Goal: Task Accomplishment & Management: Use online tool/utility

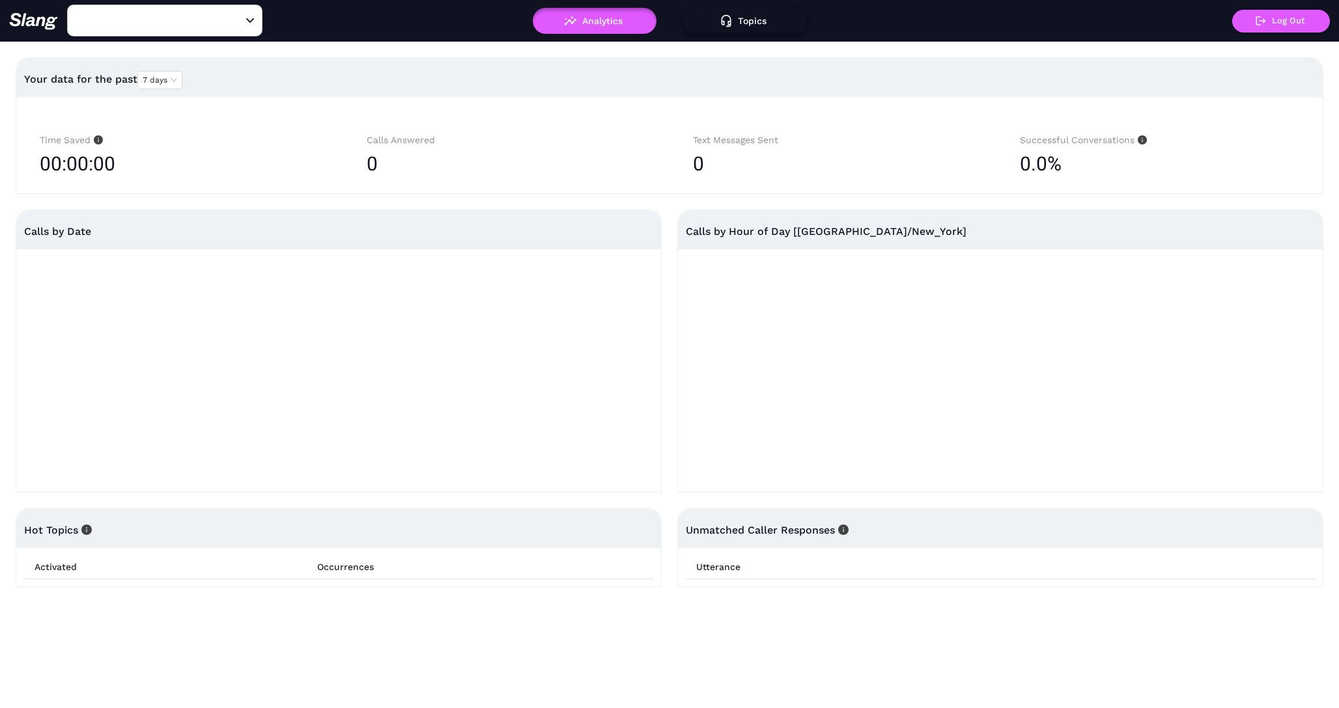
type input "Founders Grub & Pub"
click at [733, 21] on button "Topics" at bounding box center [744, 21] width 124 height 26
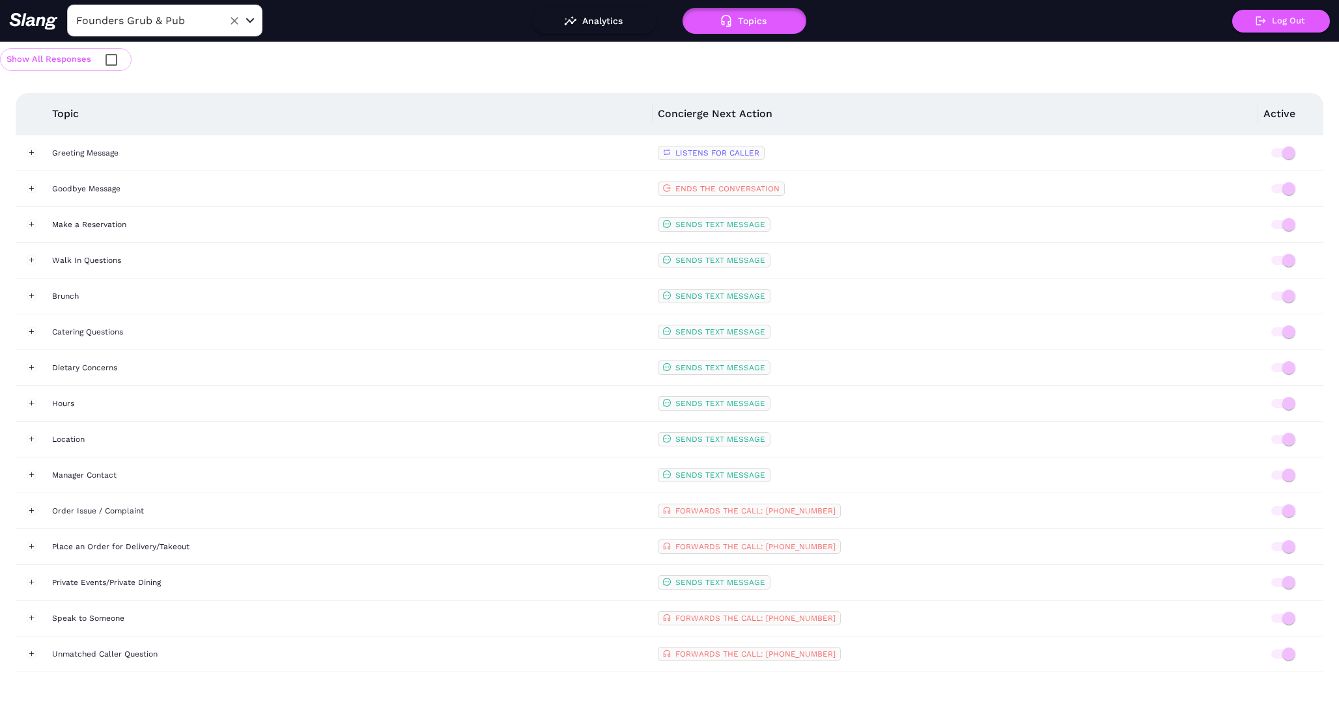
click at [249, 18] on icon "Open" at bounding box center [250, 20] width 8 height 5
click at [182, 84] on li "[PERSON_NAME] and Beachfront Water Parks" at bounding box center [164, 84] width 195 height 39
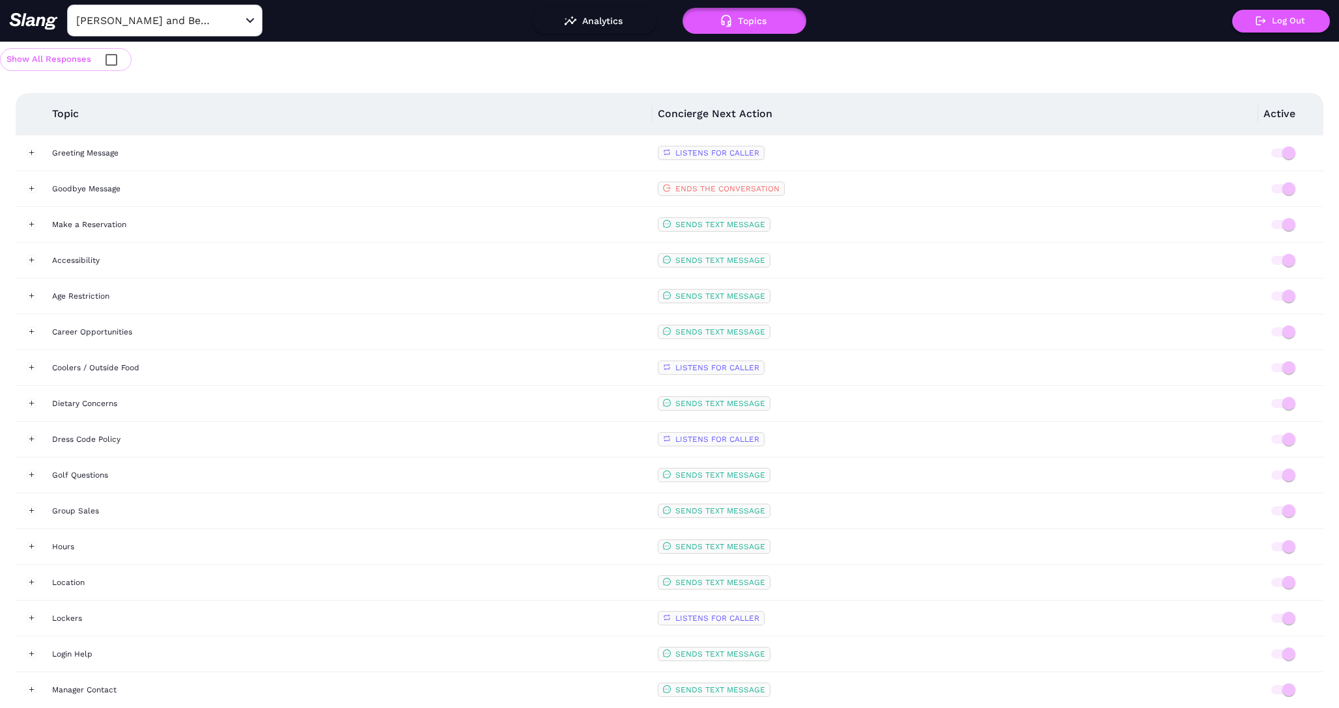
click at [436, 97] on th "Topic" at bounding box center [350, 114] width 606 height 42
click at [84, 156] on div "Greeting Message" at bounding box center [349, 153] width 595 height 13
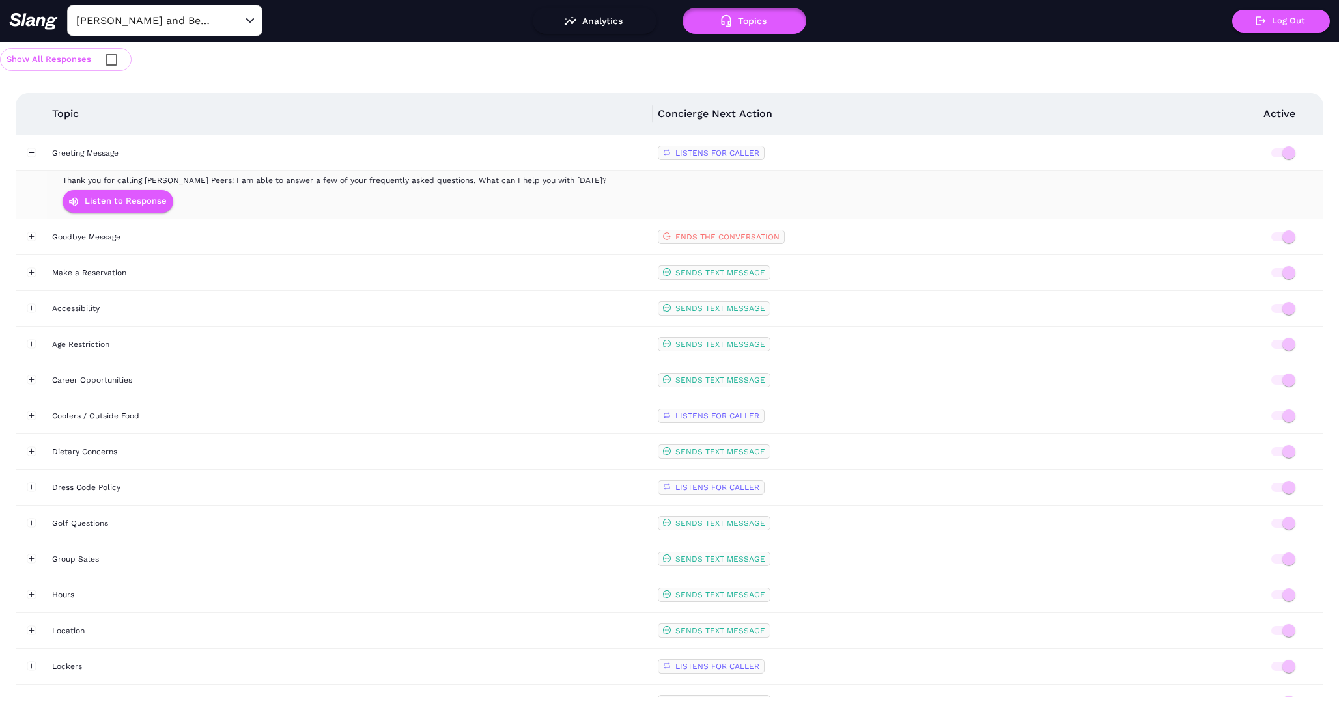
click at [265, 188] on div "Listen to Response" at bounding box center [360, 201] width 594 height 29
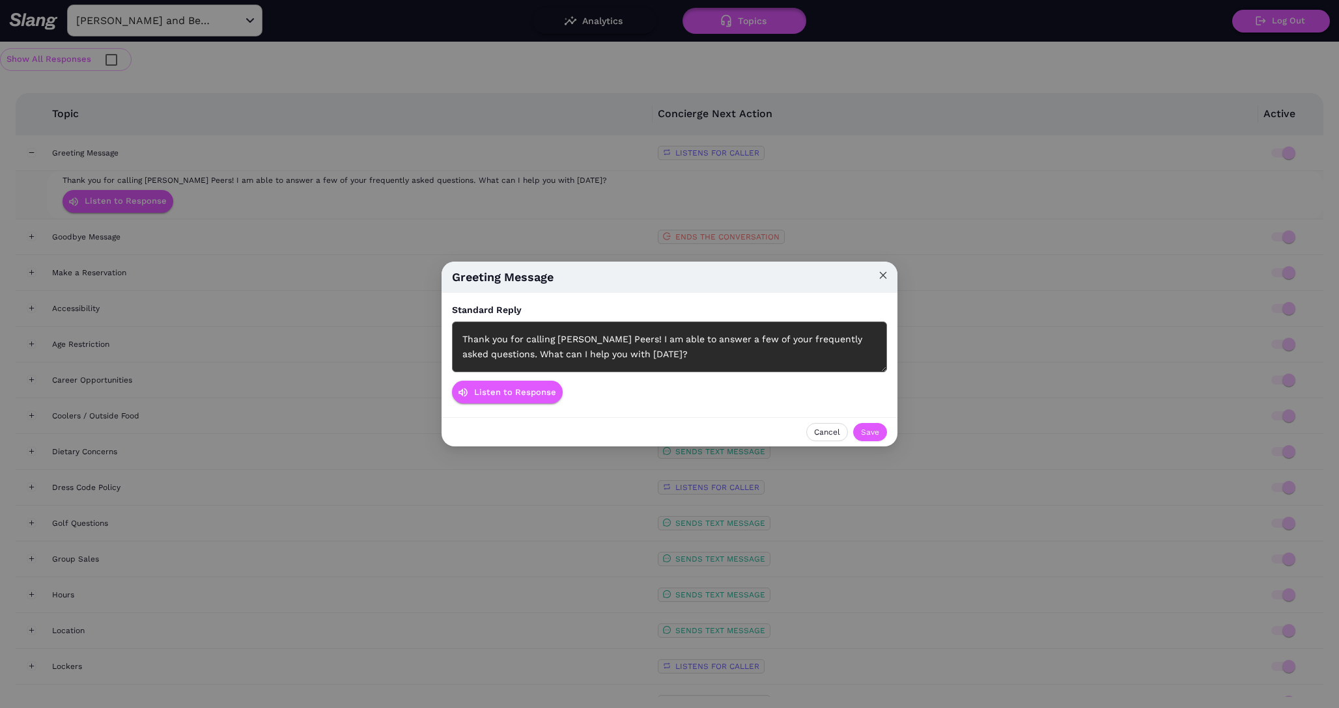
click at [890, 271] on span "Close" at bounding box center [883, 276] width 29 height 29
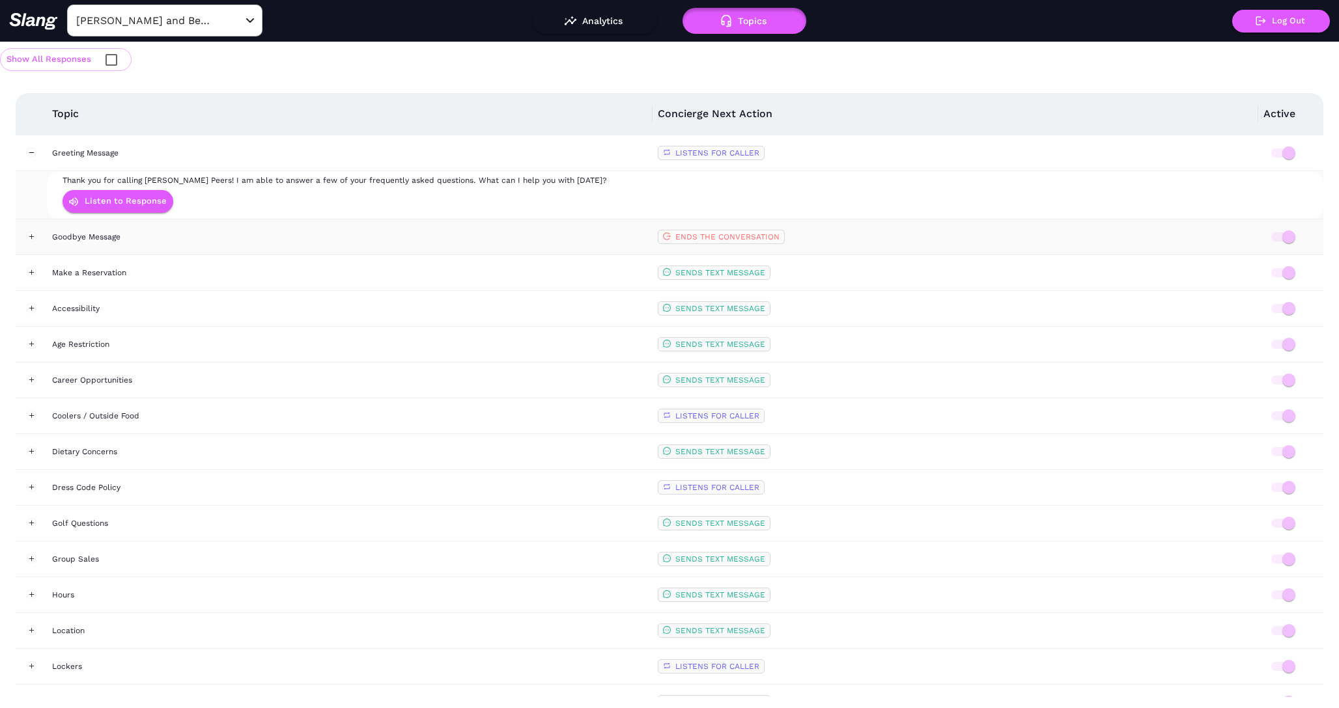
click at [161, 242] on div "Goodbye Message" at bounding box center [349, 237] width 595 height 13
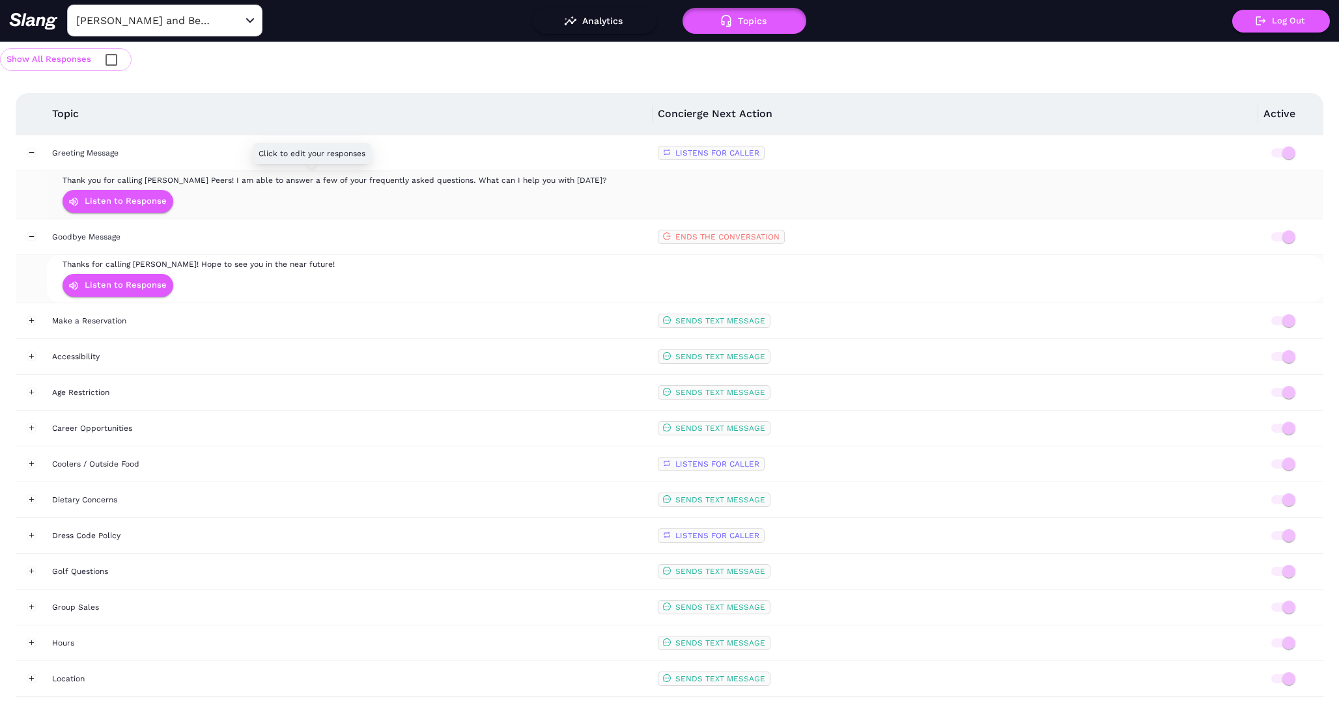
click at [313, 182] on span "Thank you for calling [PERSON_NAME] Peers! I am able to answer a few of your fr…" at bounding box center [335, 180] width 544 height 9
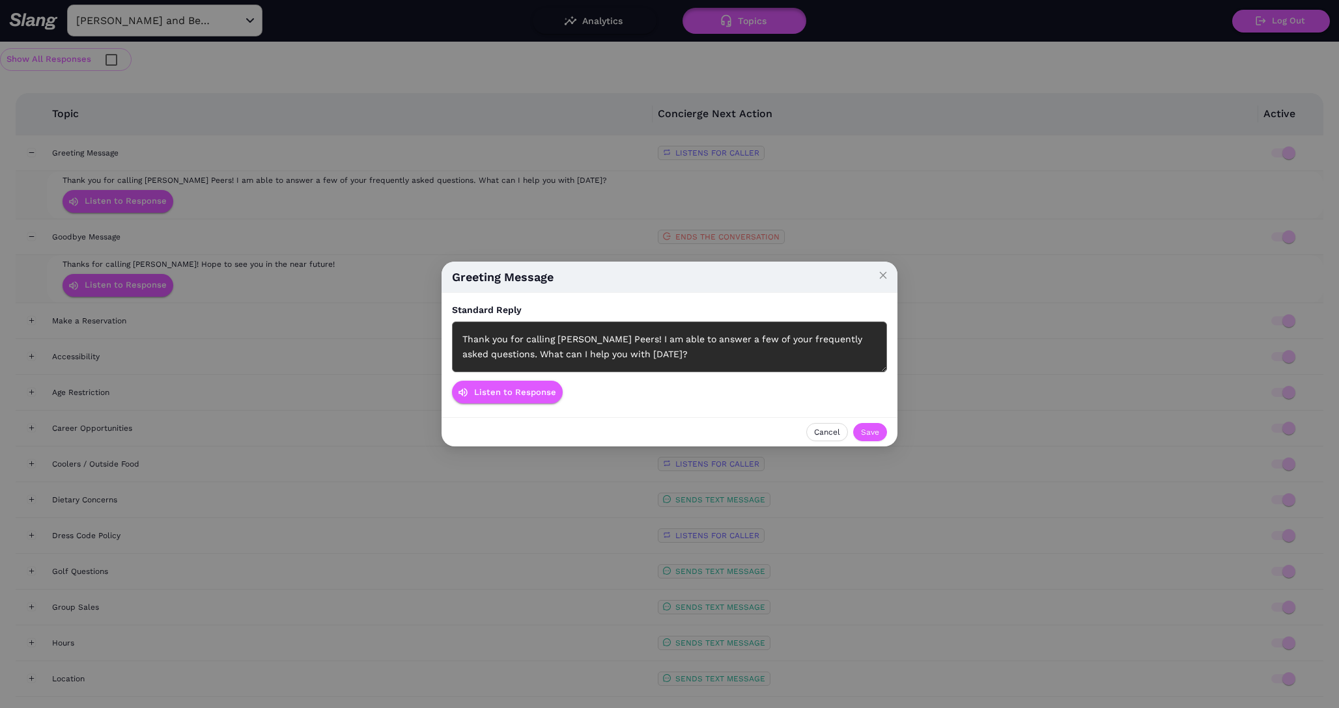
click at [623, 340] on div "Thank you for calling [PERSON_NAME] Peers! I am able to answer a few of your fr…" at bounding box center [669, 347] width 435 height 51
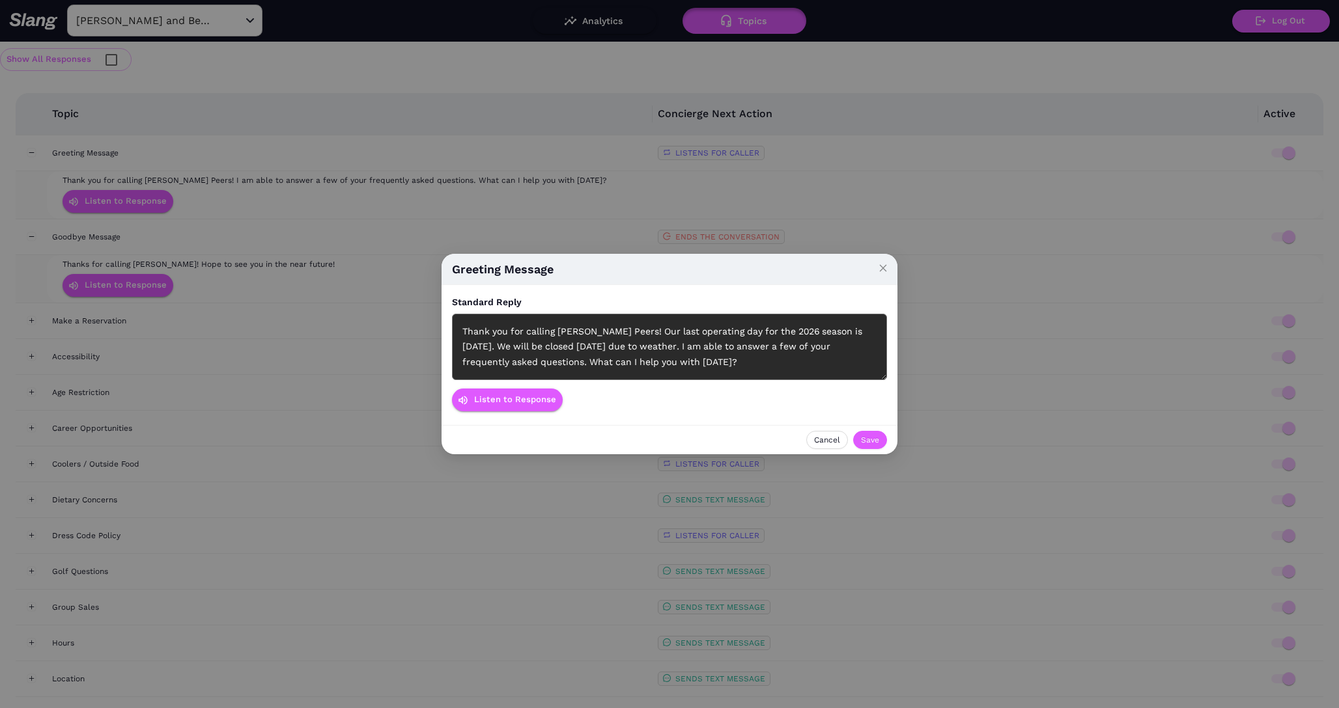
click at [790, 395] on div "Standard Reply Thank you for calling [PERSON_NAME] Peers! Our last operating da…" at bounding box center [669, 355] width 435 height 119
click at [880, 440] on button "Save" at bounding box center [870, 440] width 34 height 18
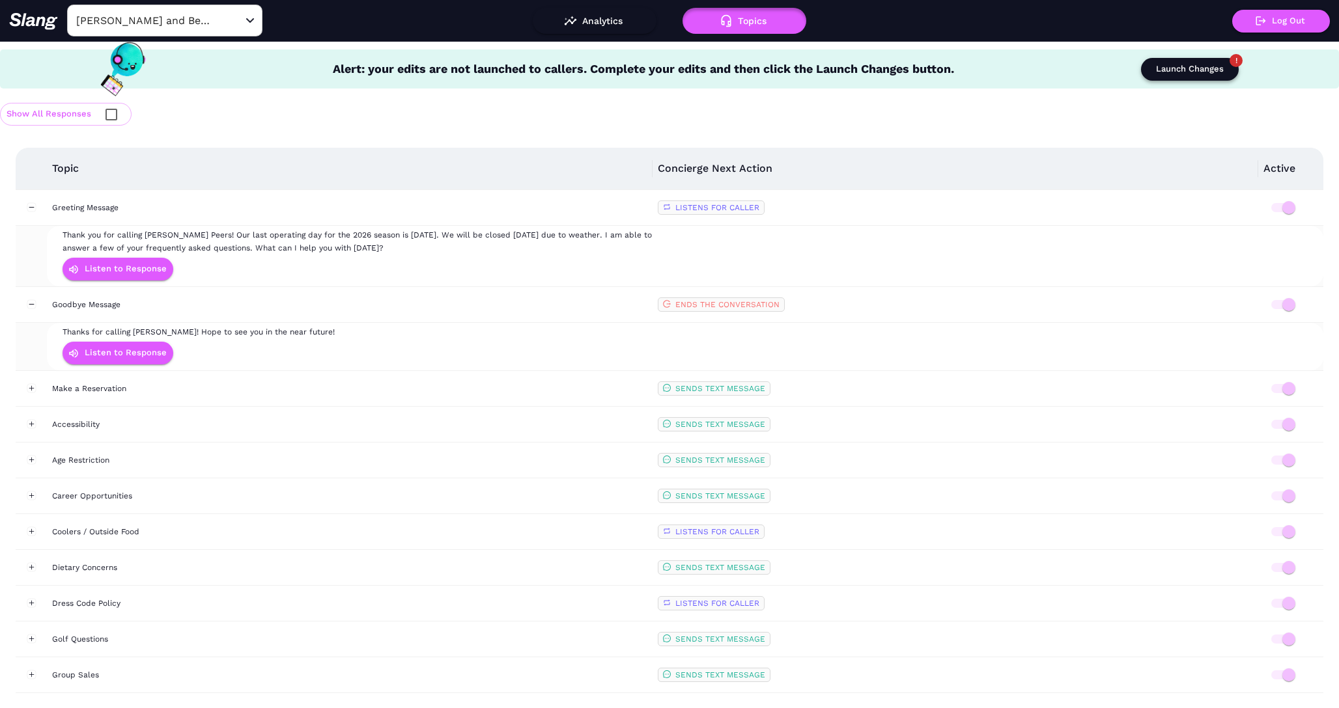
click at [1171, 72] on div "Launch Changes" at bounding box center [1190, 69] width 68 height 15
